Goal: Use online tool/utility: Utilize a website feature to perform a specific function

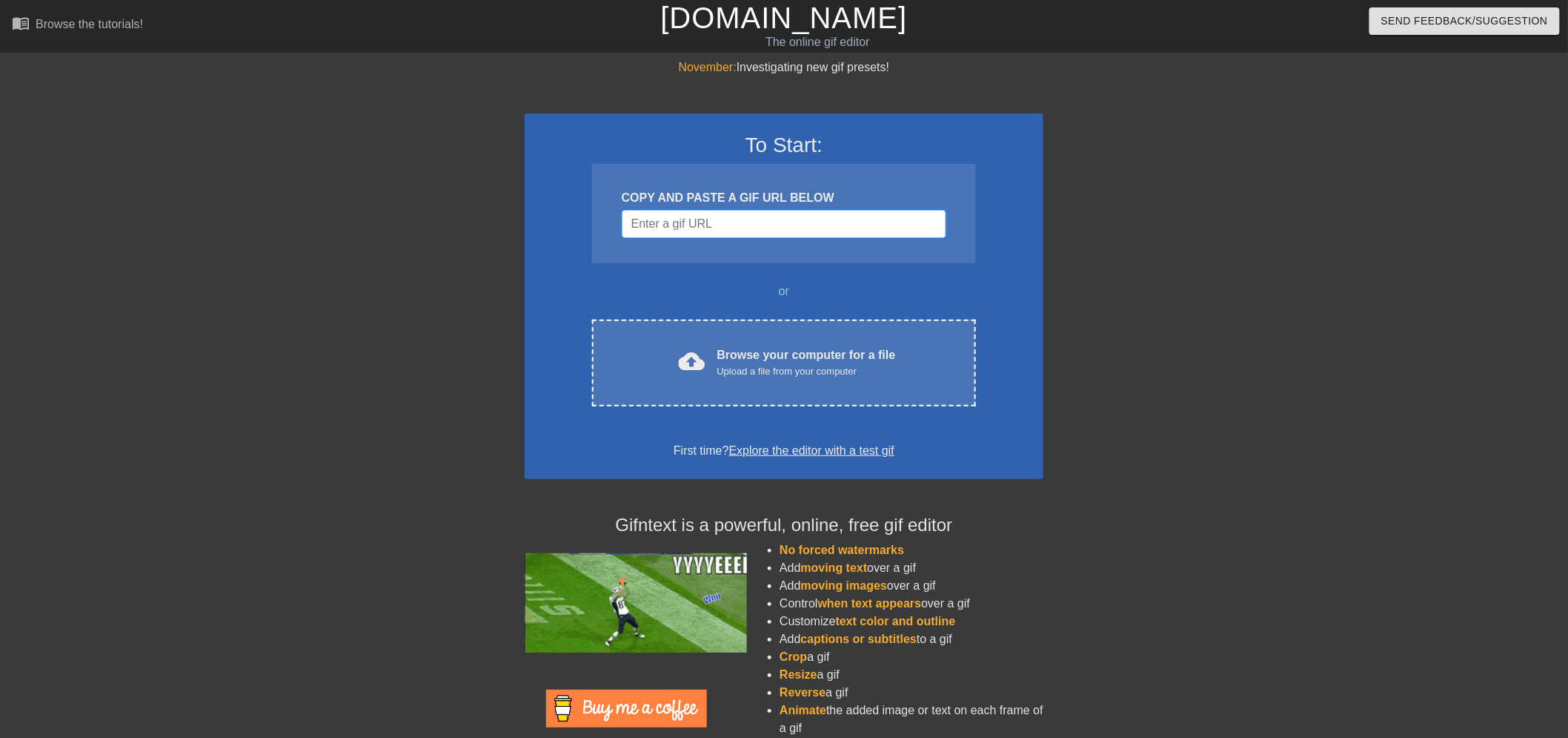
click at [734, 226] on input "Username" at bounding box center [783, 224] width 324 height 28
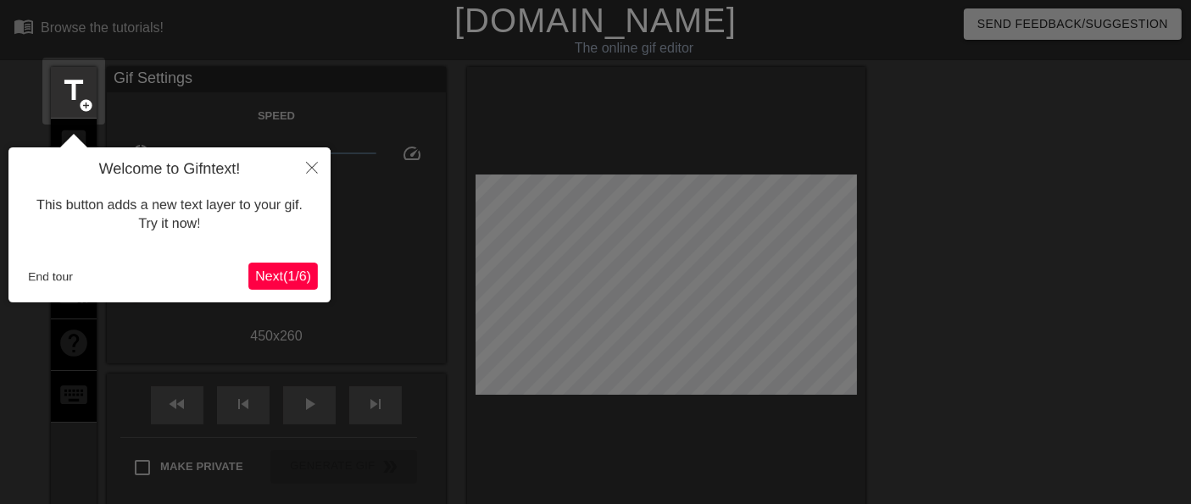
scroll to position [41, 0]
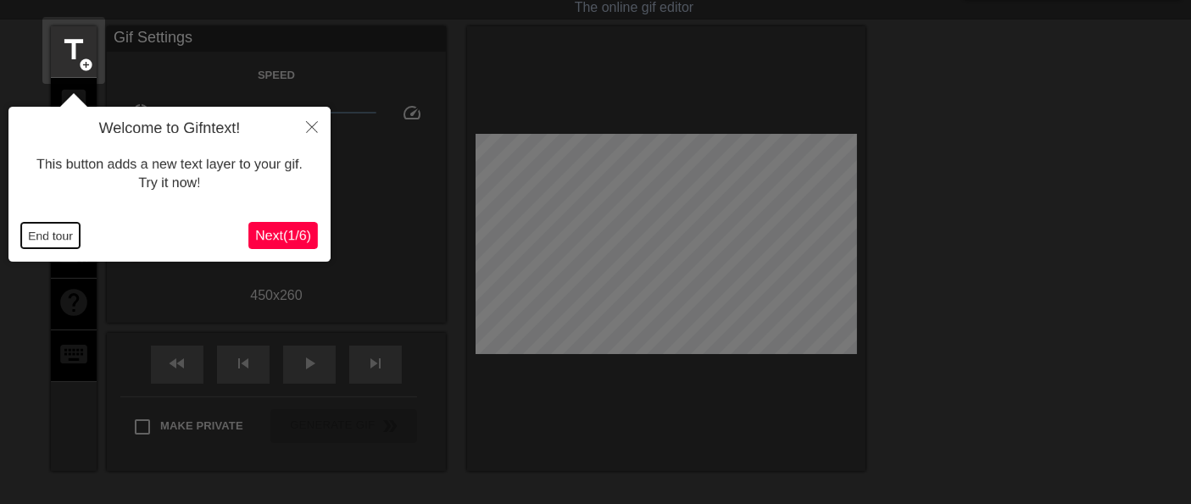
click at [42, 237] on button "End tour" at bounding box center [50, 235] width 59 height 25
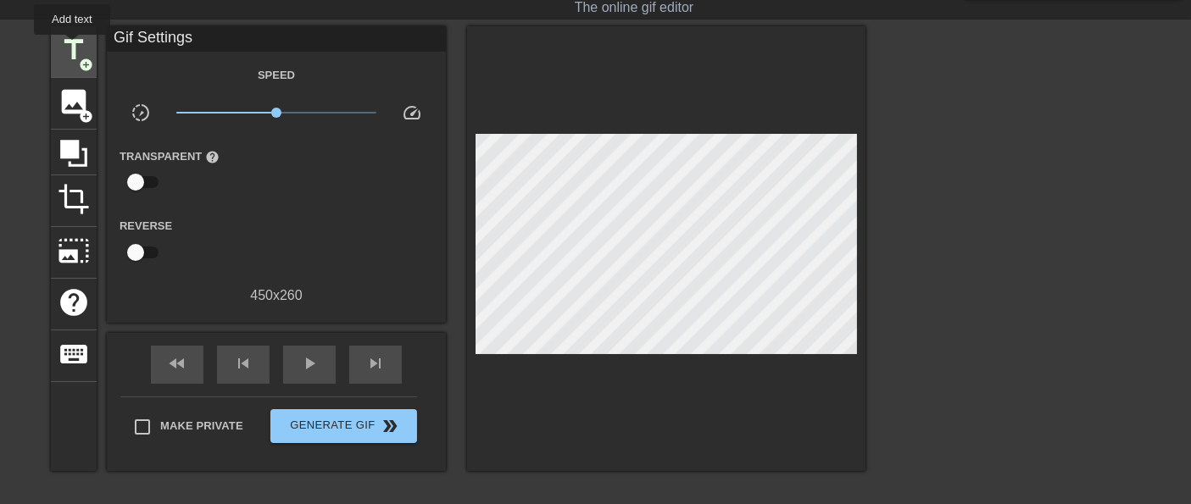
click at [72, 47] on span "title" at bounding box center [74, 50] width 32 height 32
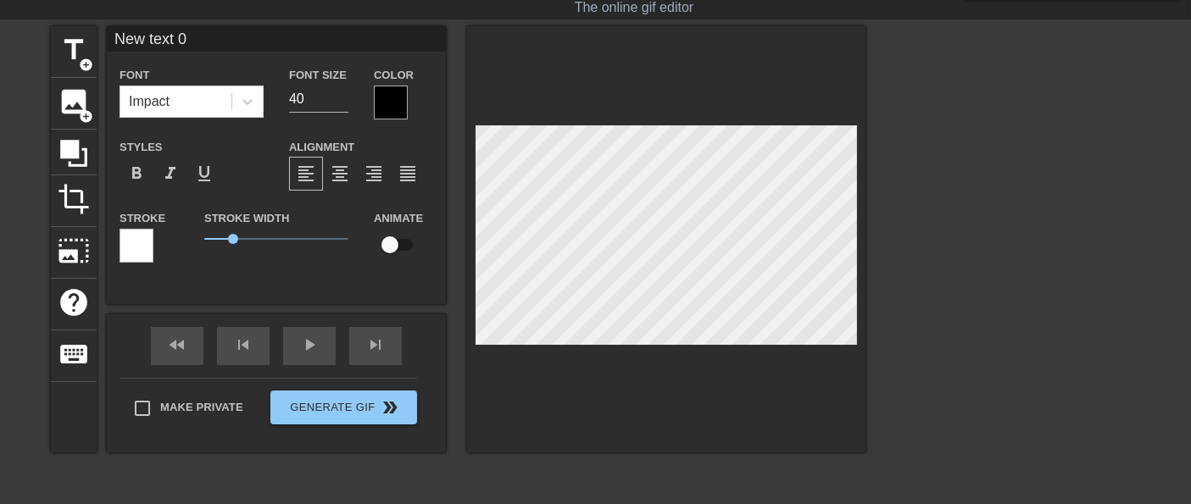
drag, startPoint x: 201, startPoint y: 36, endPoint x: 0, endPoint y: 18, distance: 201.7
click at [0, 18] on div "menu_book Browse the tutorials! [DOMAIN_NAME] The online gif editor Send Feedba…" at bounding box center [595, 297] width 1191 height 676
type input "a"
type input "ALL TO LMW"
click at [389, 91] on div at bounding box center [391, 103] width 34 height 34
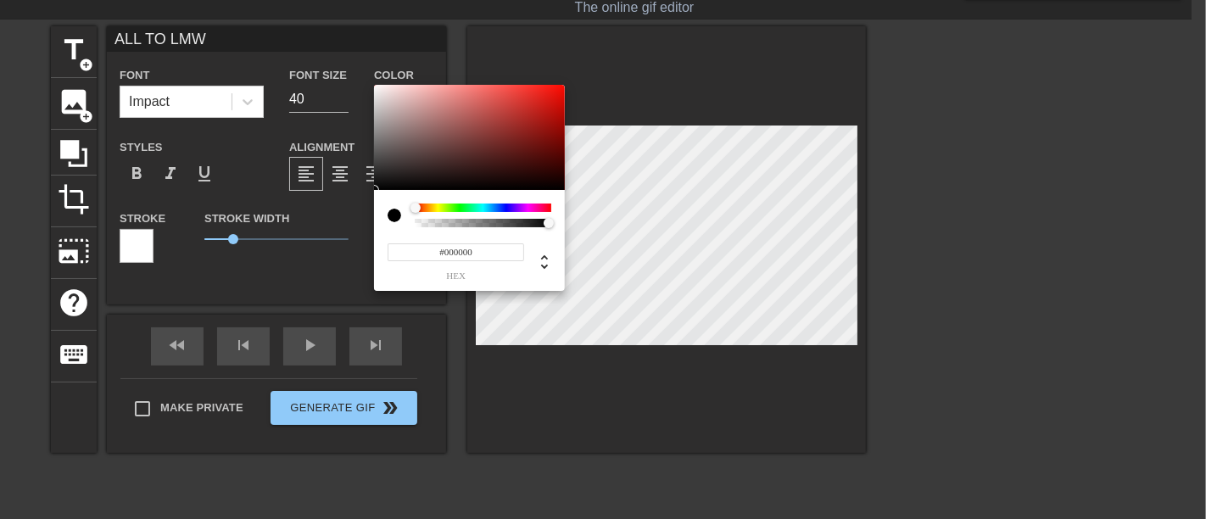
drag, startPoint x: 416, startPoint y: 204, endPoint x: 402, endPoint y: 204, distance: 14.4
click at [402, 204] on div at bounding box center [469, 215] width 164 height 24
click at [394, 214] on div at bounding box center [394, 216] width 14 height 14
type input "#FFFFFF"
drag, startPoint x: 387, startPoint y: 93, endPoint x: 343, endPoint y: 64, distance: 52.0
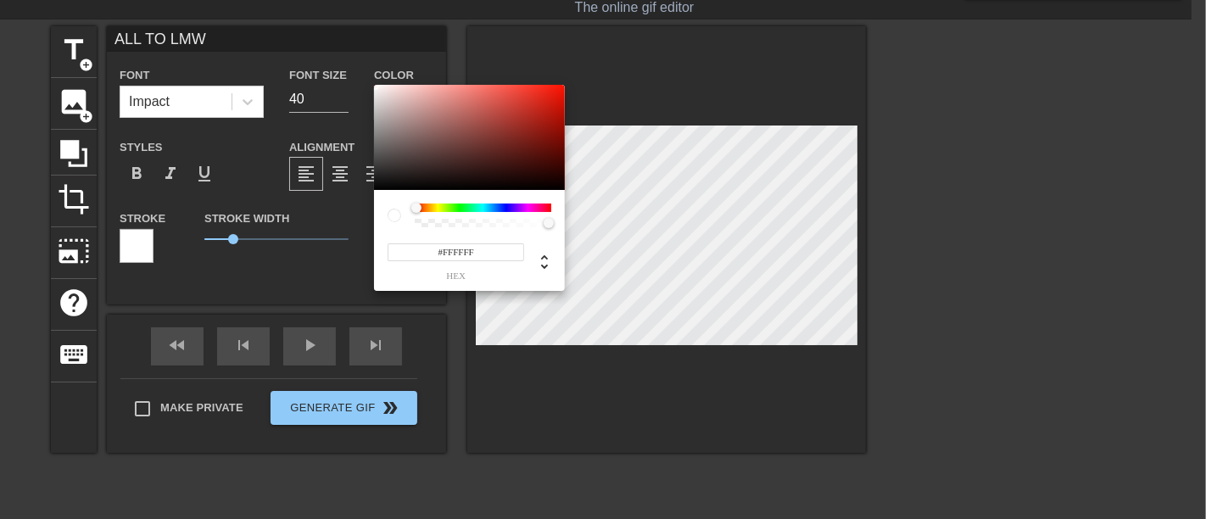
click at [343, 64] on div "#FFFFFF hex" at bounding box center [603, 259] width 1206 height 519
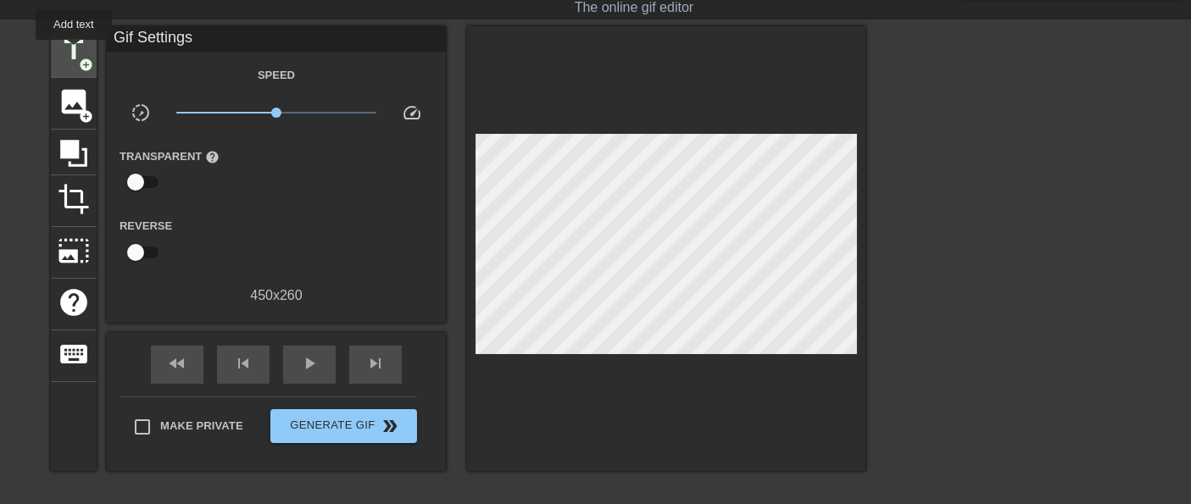
click at [70, 52] on span "title" at bounding box center [74, 50] width 32 height 32
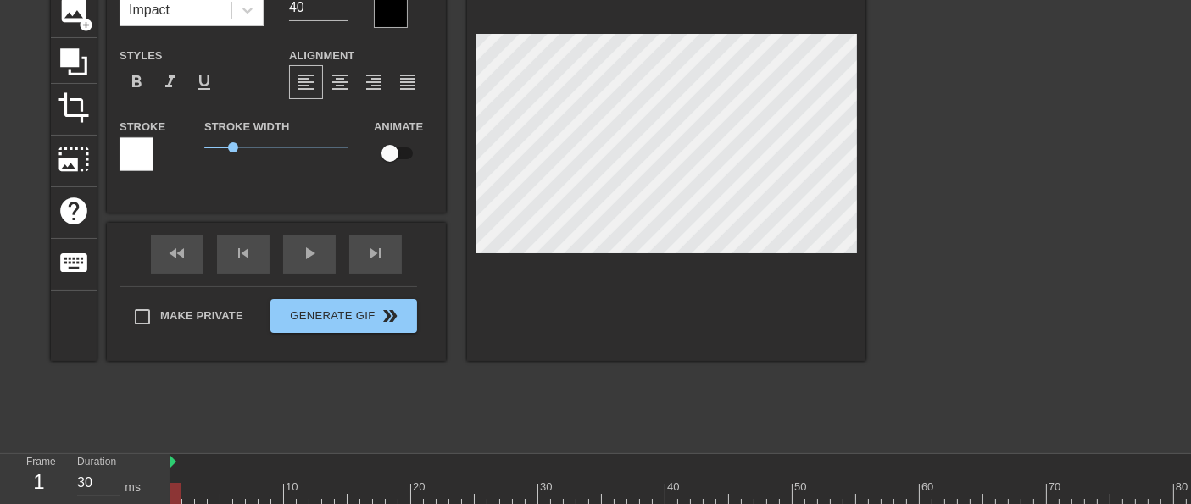
scroll to position [222, 0]
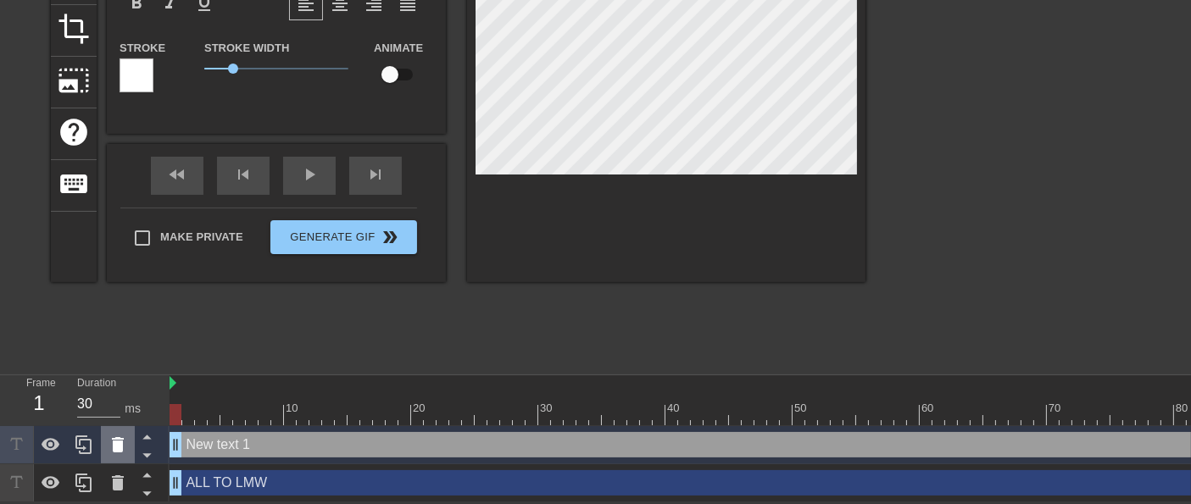
click at [117, 437] on icon at bounding box center [118, 444] width 12 height 15
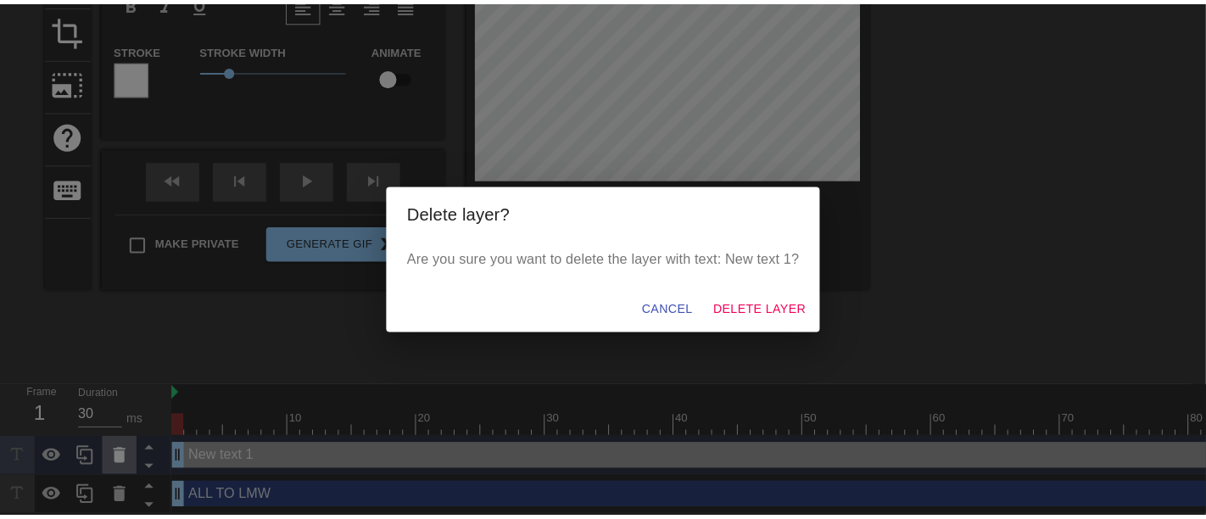
scroll to position [208, 0]
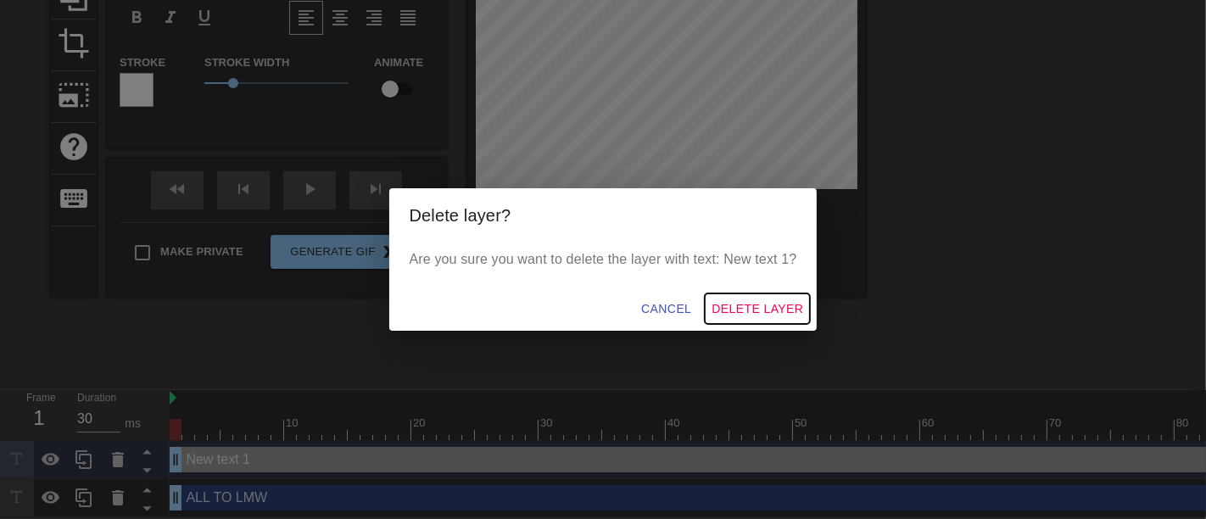
click at [740, 309] on span "Delete Layer" at bounding box center [757, 308] width 92 height 21
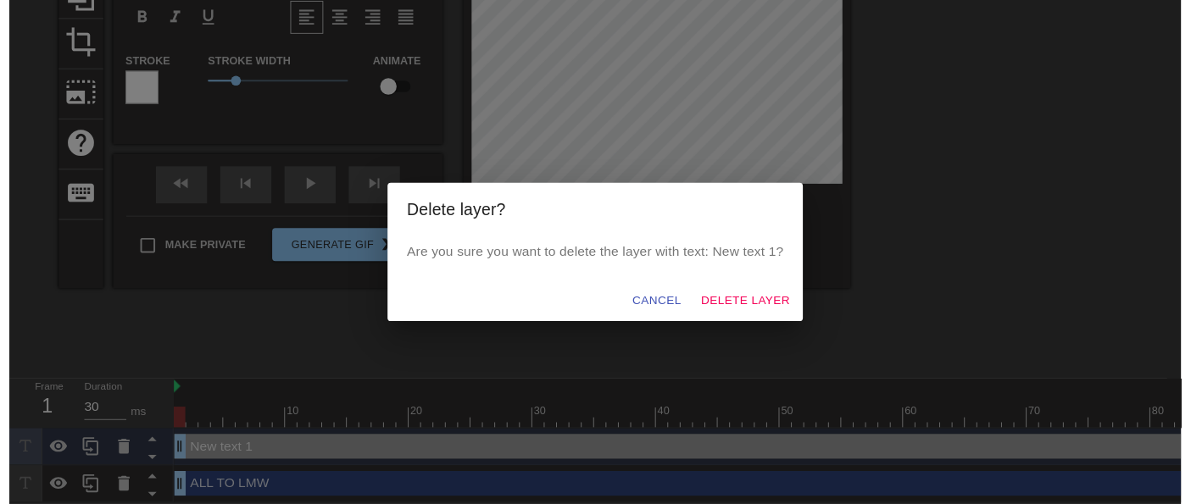
scroll to position [185, 0]
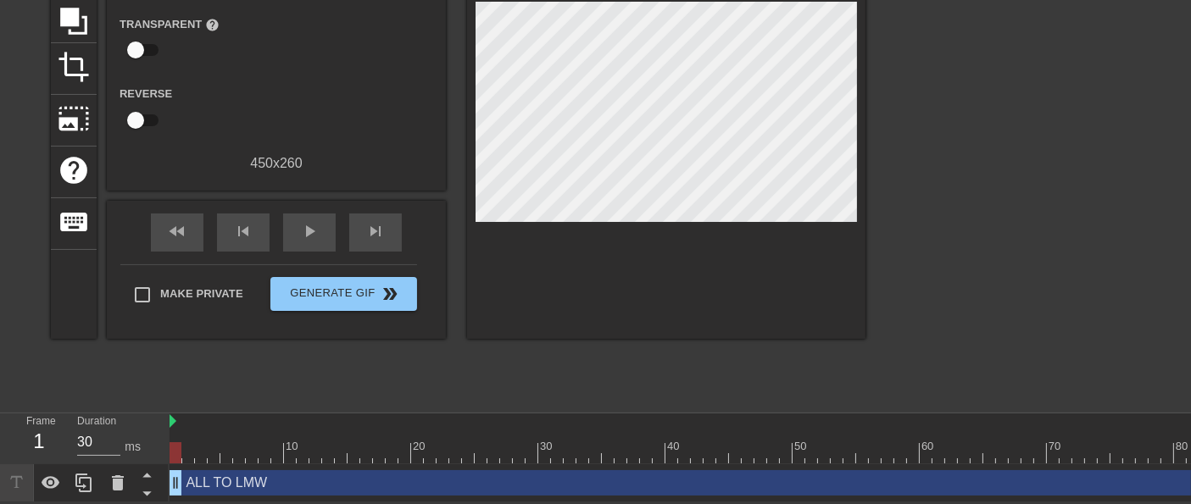
click at [252, 471] on div "ALL TO LMW drag_handle drag_handle" at bounding box center [850, 483] width 1361 height 25
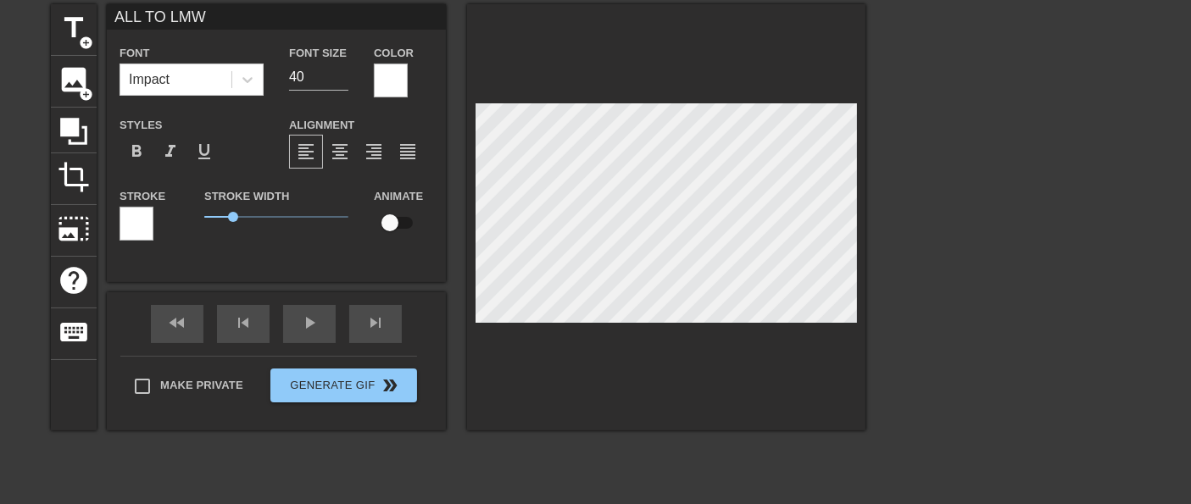
scroll to position [0, 0]
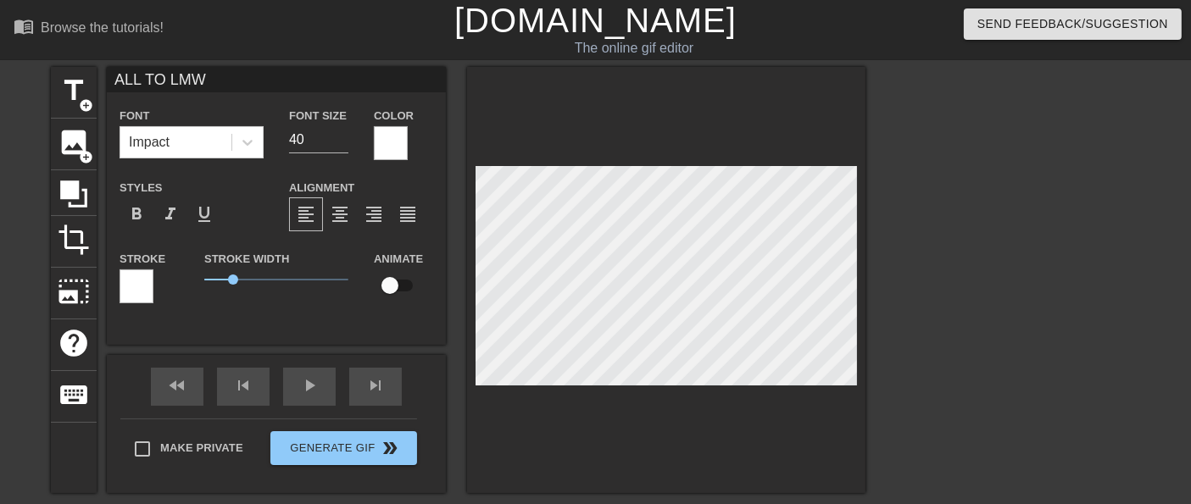
click at [124, 288] on div at bounding box center [137, 287] width 34 height 34
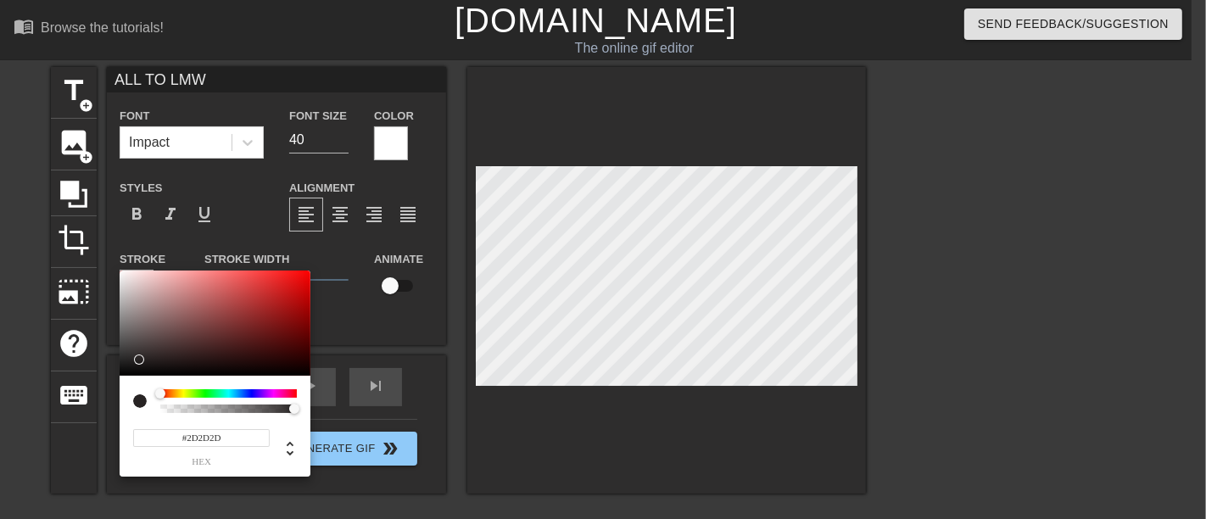
type input "#000000"
drag, startPoint x: 137, startPoint y: 359, endPoint x: 117, endPoint y: 383, distance: 31.4
click at [117, 383] on div "#000000 hex" at bounding box center [603, 259] width 1206 height 519
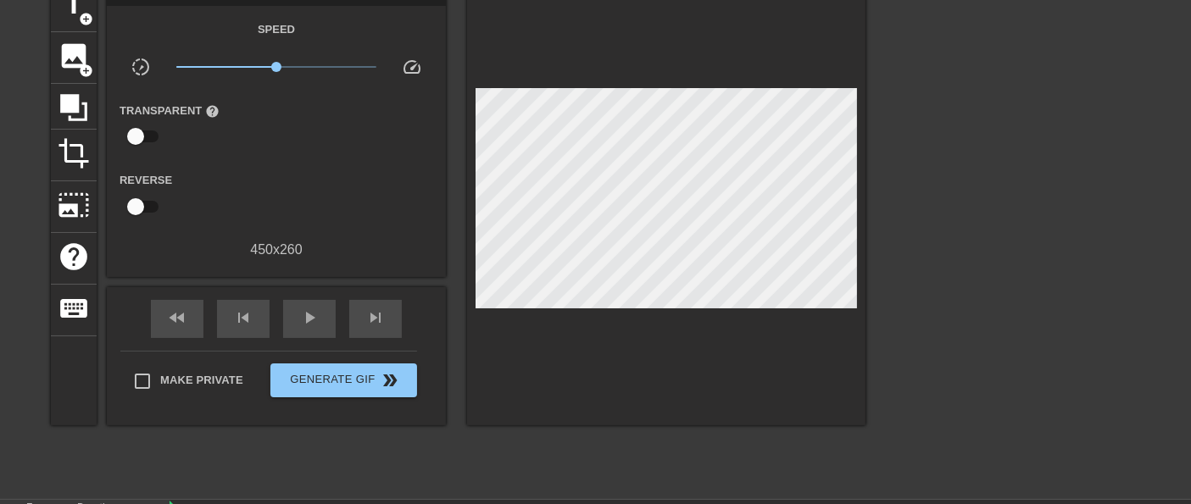
scroll to position [185, 0]
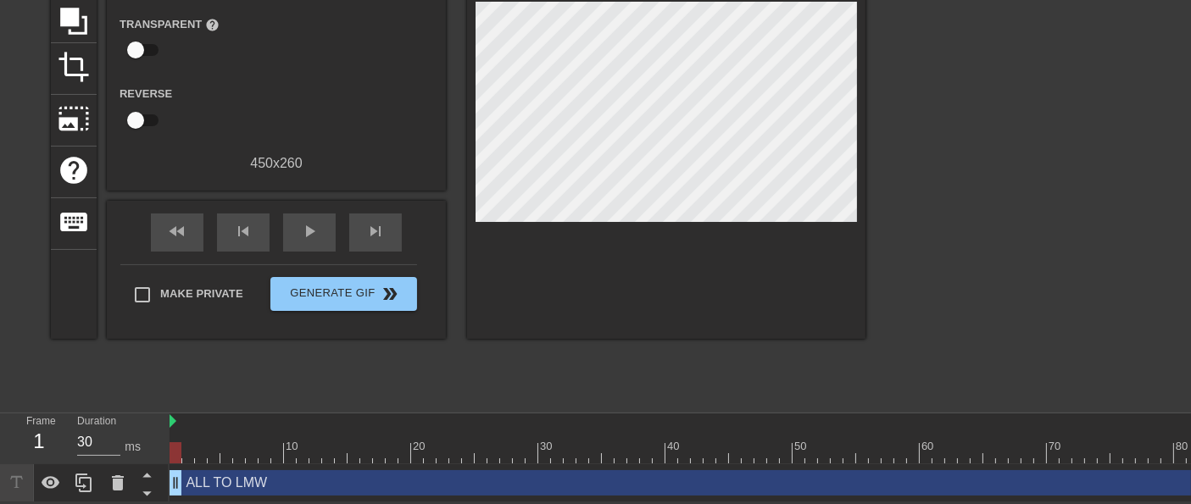
click at [215, 479] on div "ALL TO LMW drag_handle drag_handle" at bounding box center [850, 483] width 1361 height 25
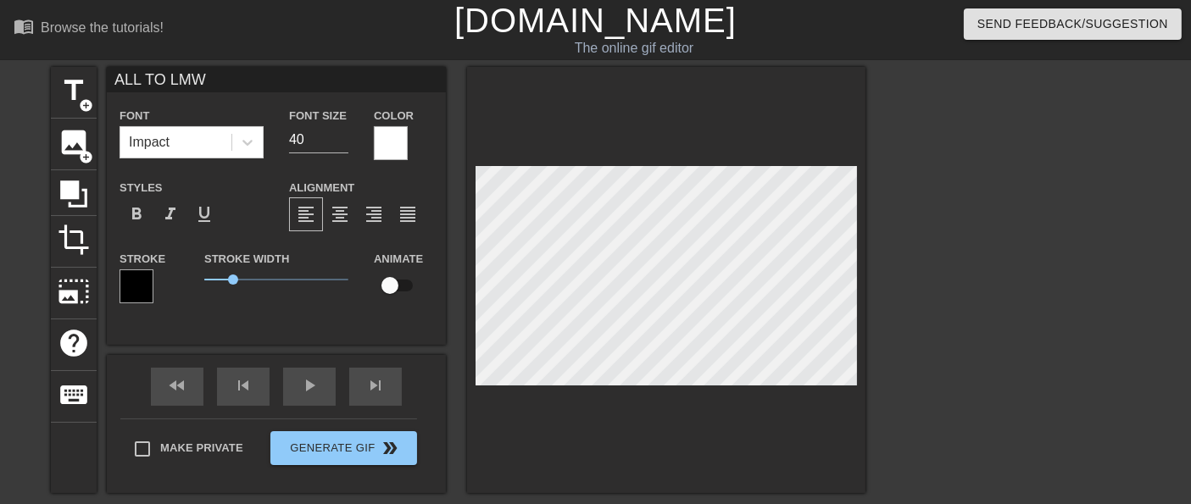
scroll to position [0, 0]
click at [341, 148] on input "40" at bounding box center [318, 139] width 59 height 27
click at [343, 144] on input "39" at bounding box center [318, 139] width 59 height 27
click at [343, 145] on input "30" at bounding box center [318, 139] width 59 height 27
click at [250, 138] on icon at bounding box center [247, 142] width 17 height 17
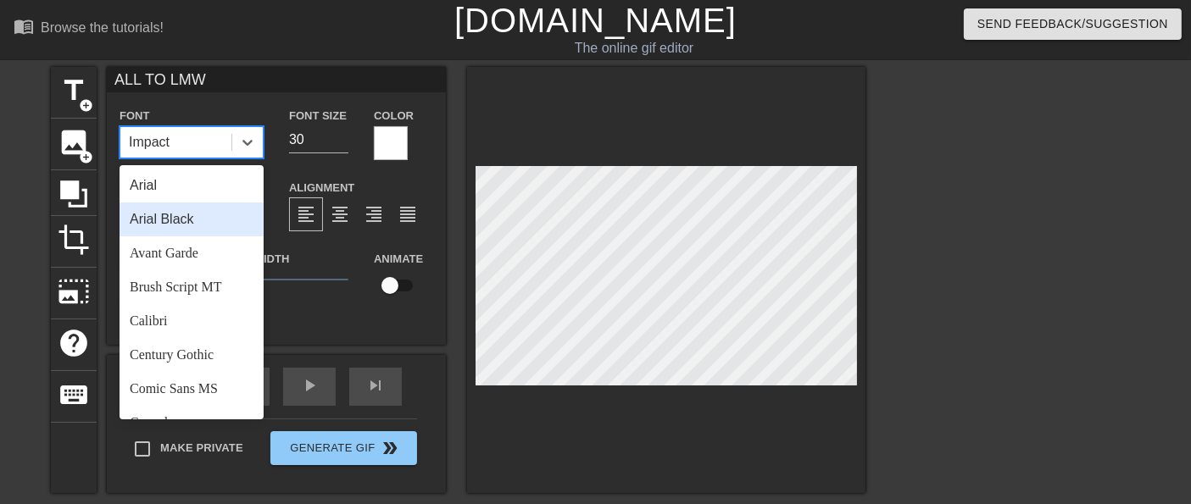
click at [203, 212] on div "Arial Black" at bounding box center [192, 220] width 144 height 34
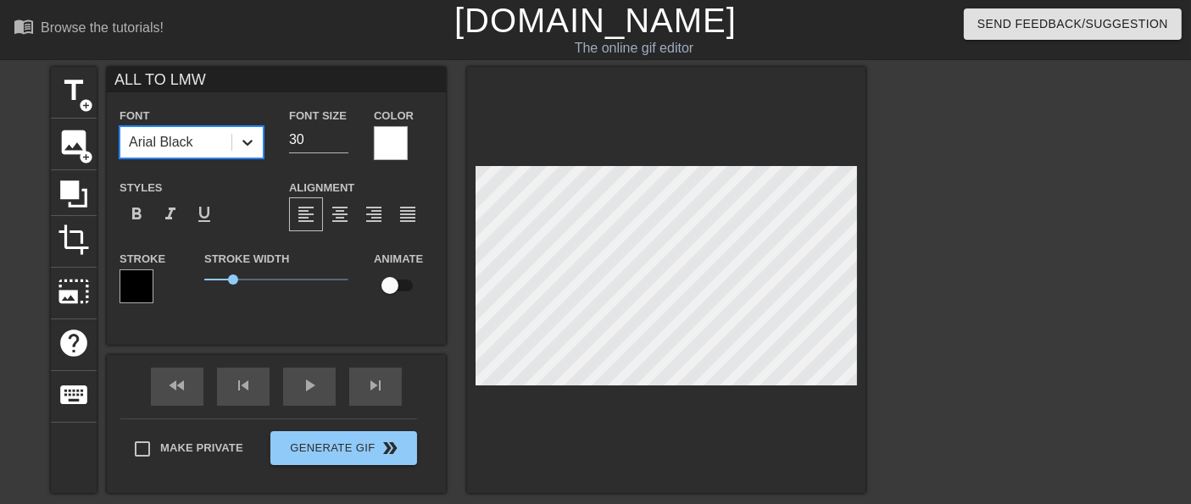
click at [247, 141] on icon at bounding box center [247, 142] width 17 height 17
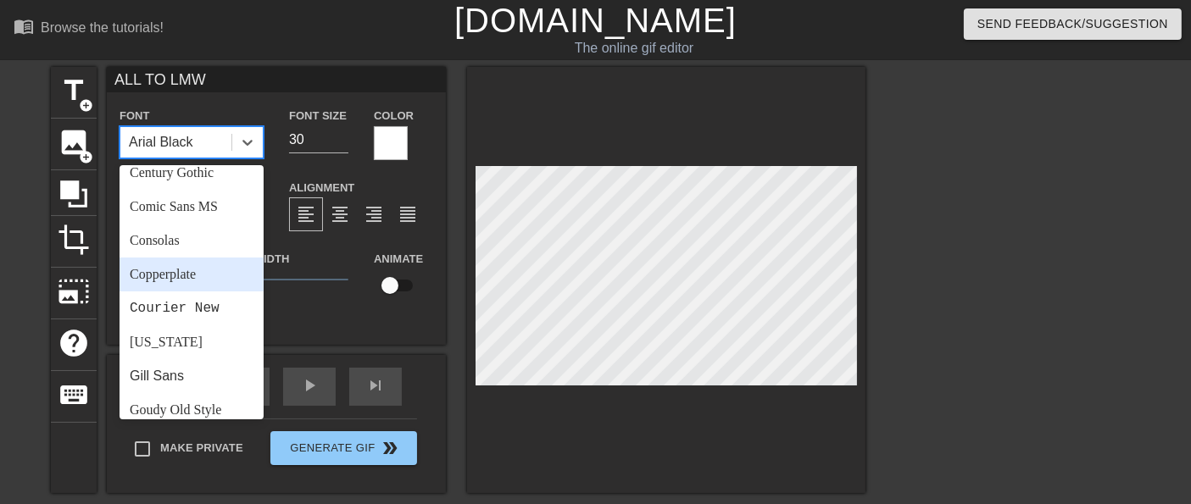
scroll to position [282, 0]
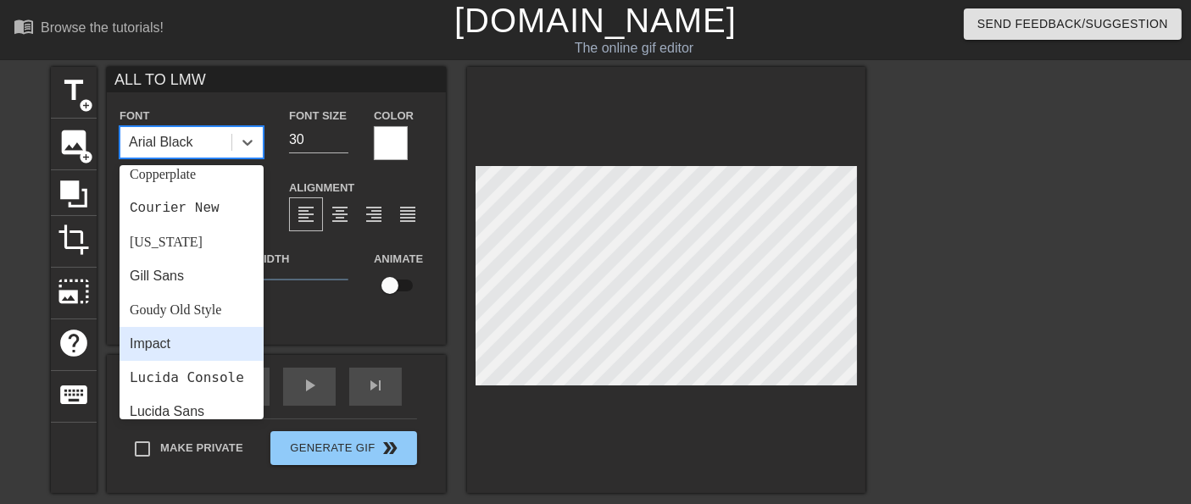
click at [167, 338] on div "Impact" at bounding box center [192, 344] width 144 height 34
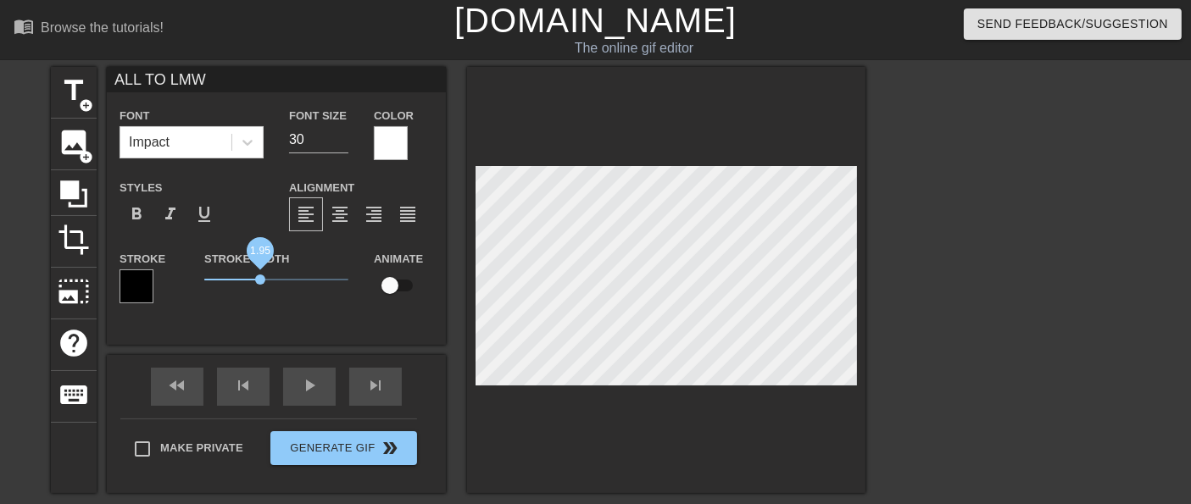
drag, startPoint x: 234, startPoint y: 279, endPoint x: 260, endPoint y: 283, distance: 26.6
click at [260, 283] on span "1.95" at bounding box center [260, 280] width 10 height 10
drag, startPoint x: 260, startPoint y: 283, endPoint x: 248, endPoint y: 286, distance: 12.1
click at [248, 285] on span "1.55" at bounding box center [249, 280] width 10 height 10
click at [342, 144] on input "29" at bounding box center [318, 139] width 59 height 27
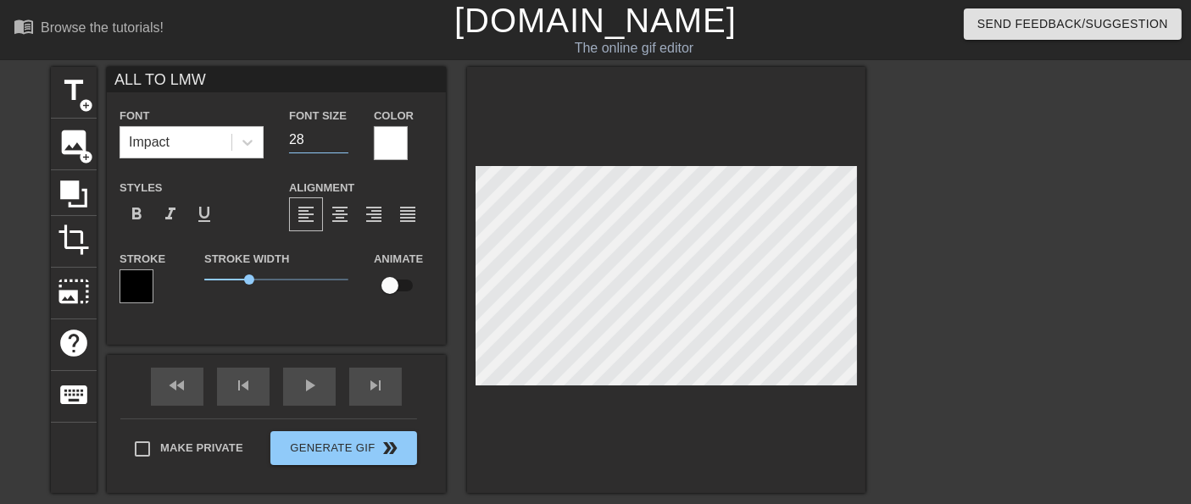
click at [342, 144] on input "28" at bounding box center [318, 139] width 59 height 27
click at [342, 144] on input "27" at bounding box center [318, 139] width 59 height 27
type input "26"
click at [342, 144] on input "26" at bounding box center [318, 139] width 59 height 27
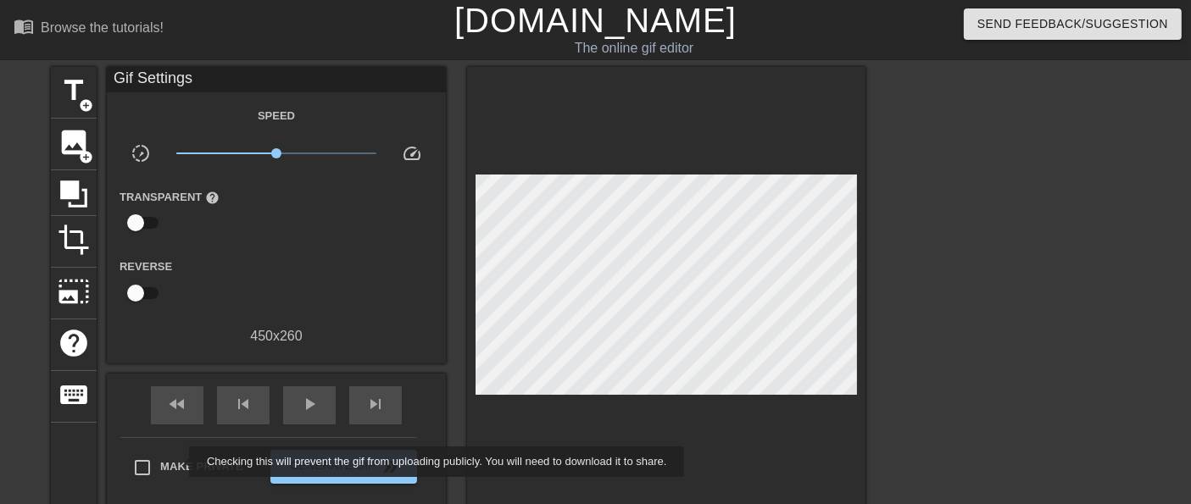
click at [179, 462] on span "Make Private" at bounding box center [201, 467] width 83 height 17
click at [160, 462] on input "Make Private" at bounding box center [143, 468] width 36 height 36
checkbox input "true"
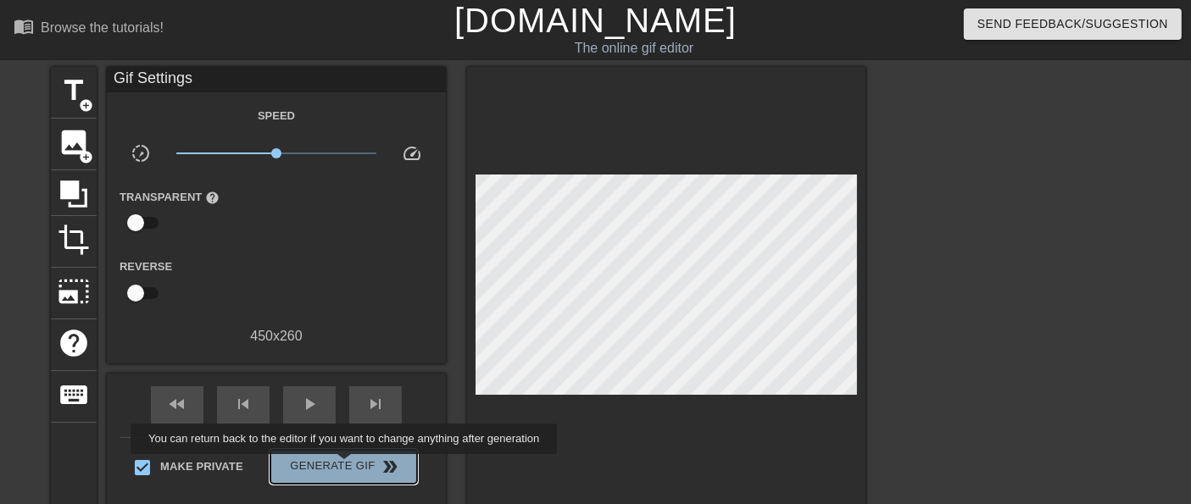
click at [346, 466] on span "Generate Gif double_arrow" at bounding box center [343, 467] width 133 height 20
